Goal: Navigation & Orientation: Find specific page/section

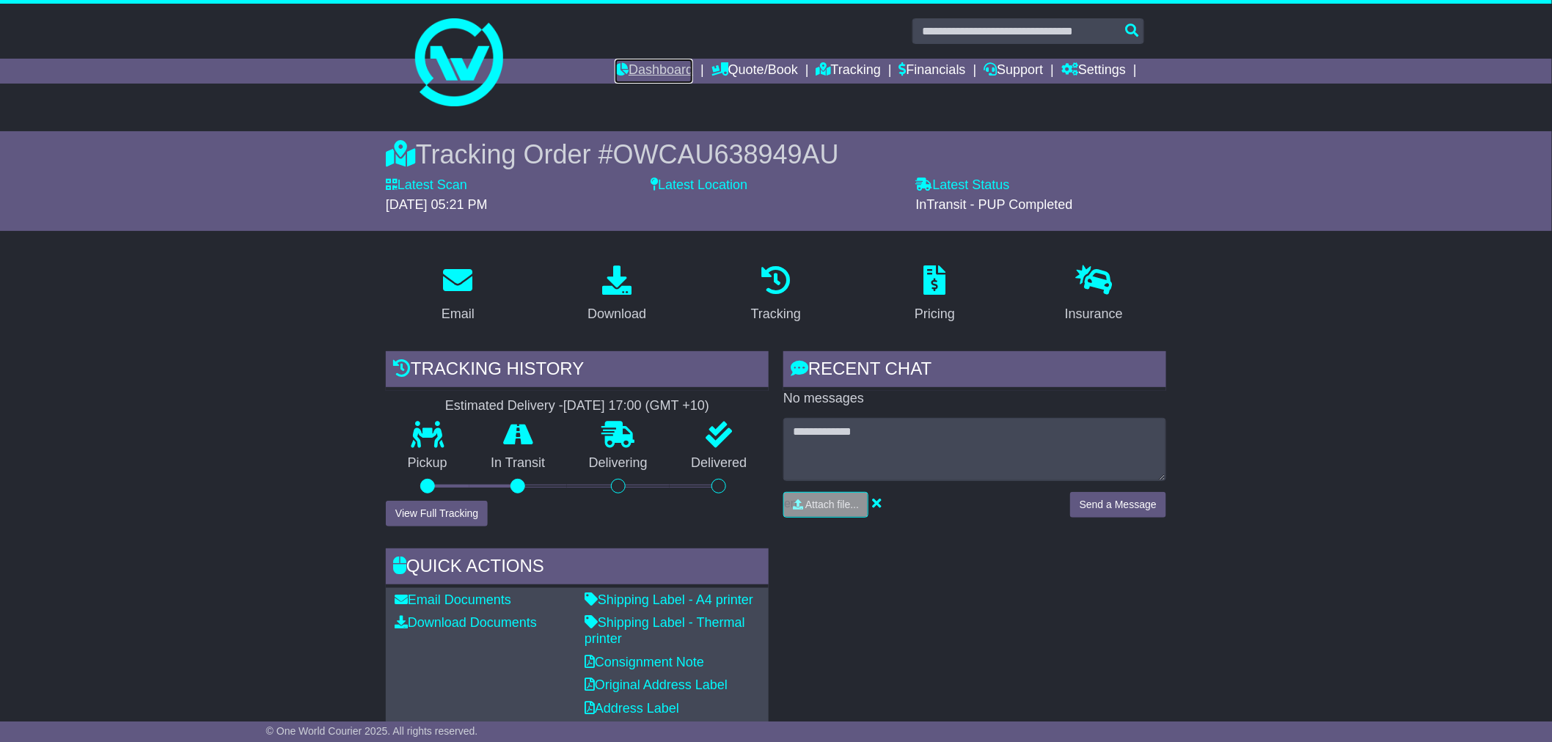
click at [666, 71] on link "Dashboard" at bounding box center [654, 71] width 79 height 25
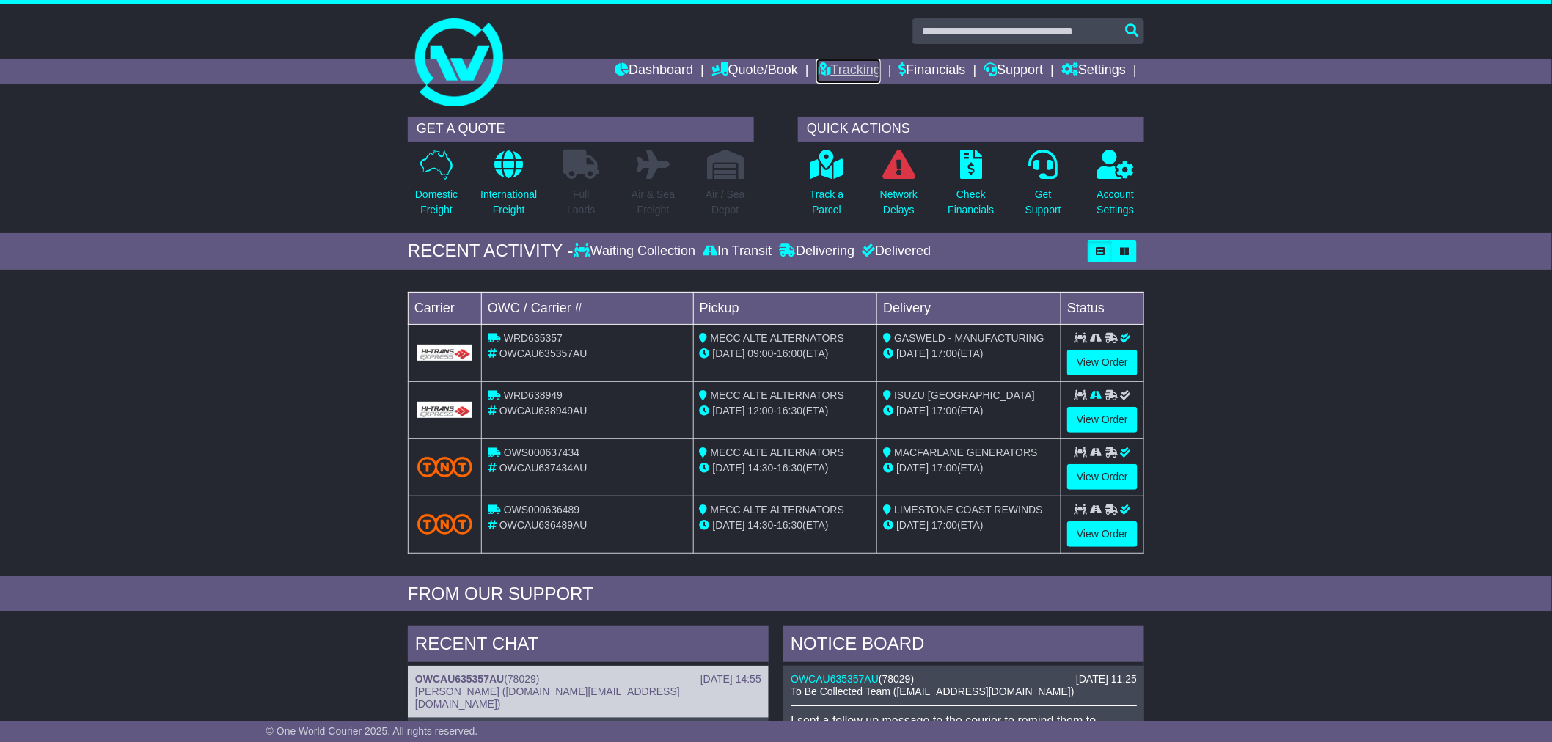
click at [859, 65] on link "Tracking" at bounding box center [849, 71] width 65 height 25
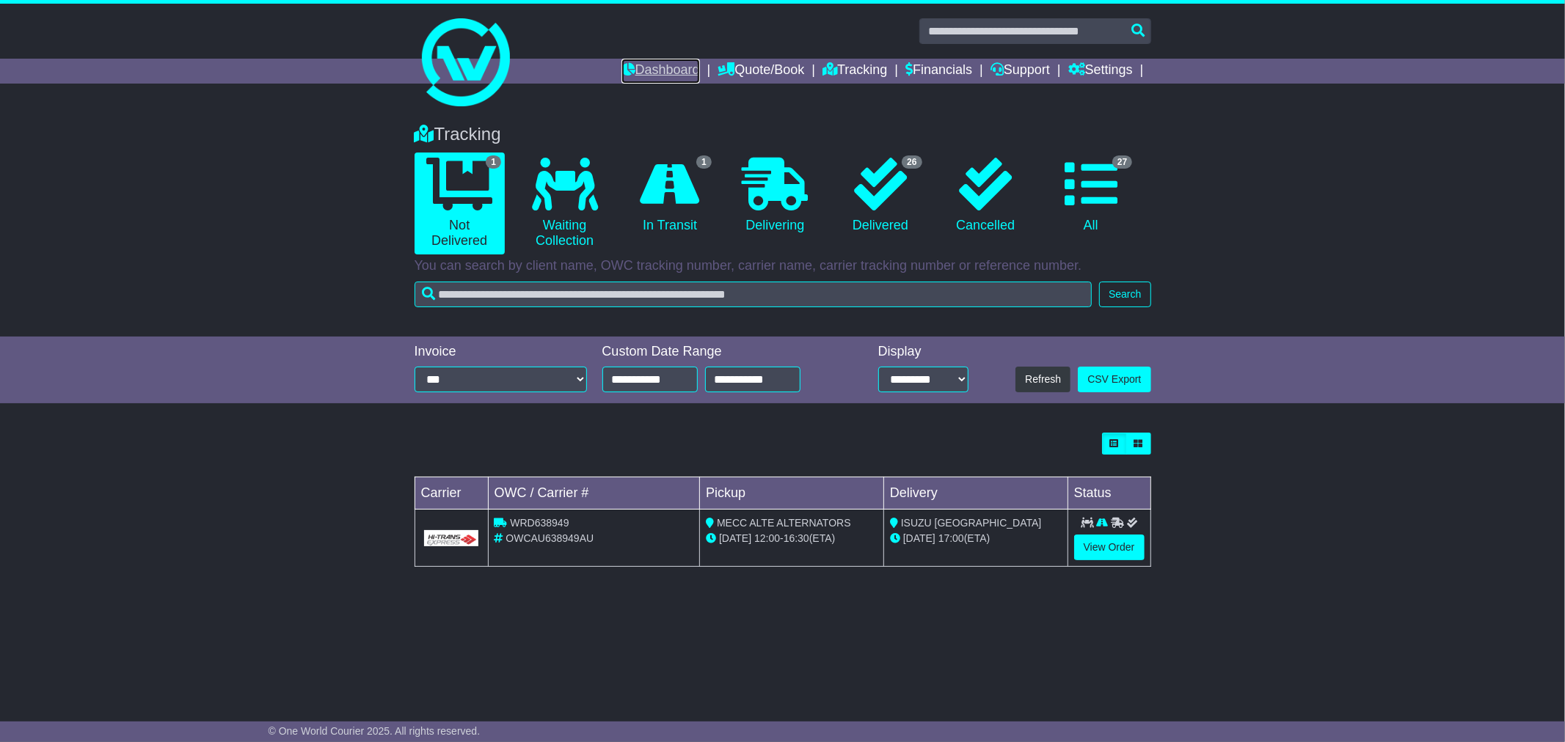
click at [657, 74] on link "Dashboard" at bounding box center [660, 71] width 79 height 25
